Goal: Information Seeking & Learning: Learn about a topic

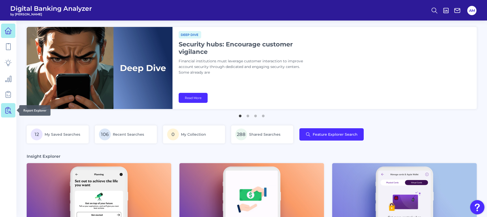
click at [10, 111] on icon at bounding box center [9, 110] width 4 height 6
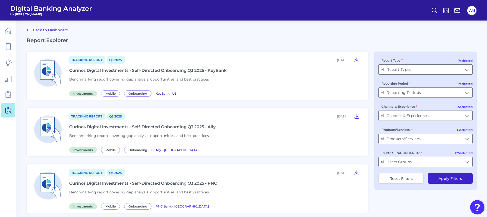
click at [449, 64] on div "Report Type All Report Types All Report Types" at bounding box center [426, 66] width 94 height 17
click at [445, 67] on input "All Report Types" at bounding box center [426, 70] width 94 height 10
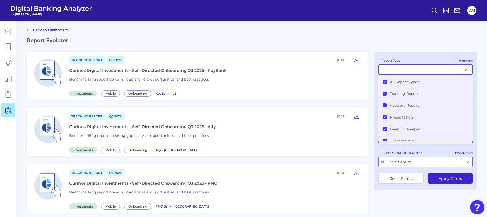
click at [381, 80] on li "All Report Types" at bounding box center [426, 82] width 94 height 12
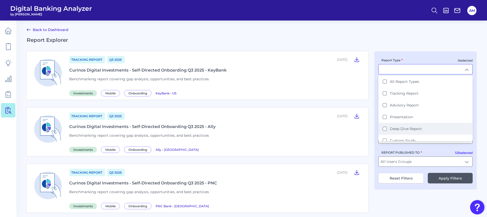
click at [385, 130] on Report "Deep Dive Report" at bounding box center [385, 129] width 4 height 4
type input "Deep Dive Report"
click at [459, 181] on button "Apply Filters" at bounding box center [450, 178] width 45 height 11
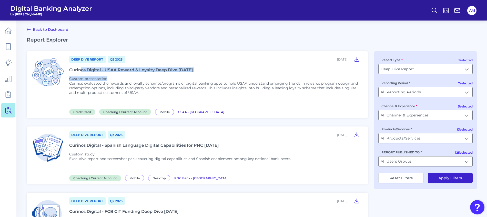
drag, startPoint x: 206, startPoint y: 72, endPoint x: 80, endPoint y: 70, distance: 126.8
click at [80, 70] on div "Deep Dive Report Q3 [DATE], 2025 Curinos Digital - USAA Reward & Loyalty Deep D…" at bounding box center [215, 84] width 293 height 59
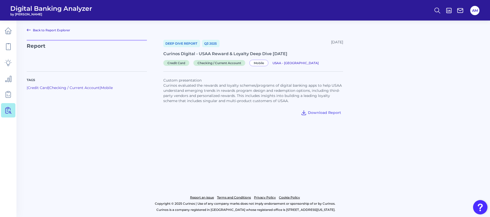
drag, startPoint x: 299, startPoint y: 53, endPoint x: 153, endPoint y: 55, distance: 146.0
click at [153, 55] on div "Report Deep Dive Report Q3 [DATE], 2025 Curinos Digital - [GEOGRAPHIC_DATA] Rew…" at bounding box center [253, 52] width 453 height 25
drag, startPoint x: 153, startPoint y: 55, endPoint x: 185, endPoint y: 53, distance: 32.4
click at [185, 53] on div "Curinos Digital - USAA Reward & Loyalty Deep Dive [DATE]" at bounding box center [253, 53] width 180 height 5
click at [167, 54] on div "Curinos Digital - USAA Reward & Loyalty Deep Dive [DATE]" at bounding box center [253, 53] width 180 height 5
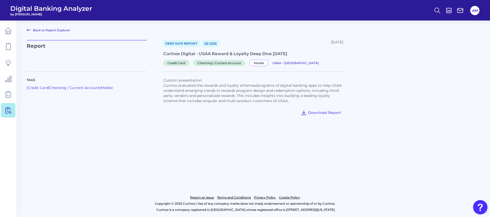
drag, startPoint x: 163, startPoint y: 54, endPoint x: 295, endPoint y: 53, distance: 131.4
click at [295, 53] on div "Curinos Digital - USAA Reward & Loyalty Deep Dive [DATE]" at bounding box center [253, 53] width 180 height 5
drag, startPoint x: 295, startPoint y: 53, endPoint x: 282, endPoint y: 53, distance: 12.8
copy div "Curinos Digital - USAA Reward & Loyalty Deep Dive [DATE]"
